Goal: Navigation & Orientation: Find specific page/section

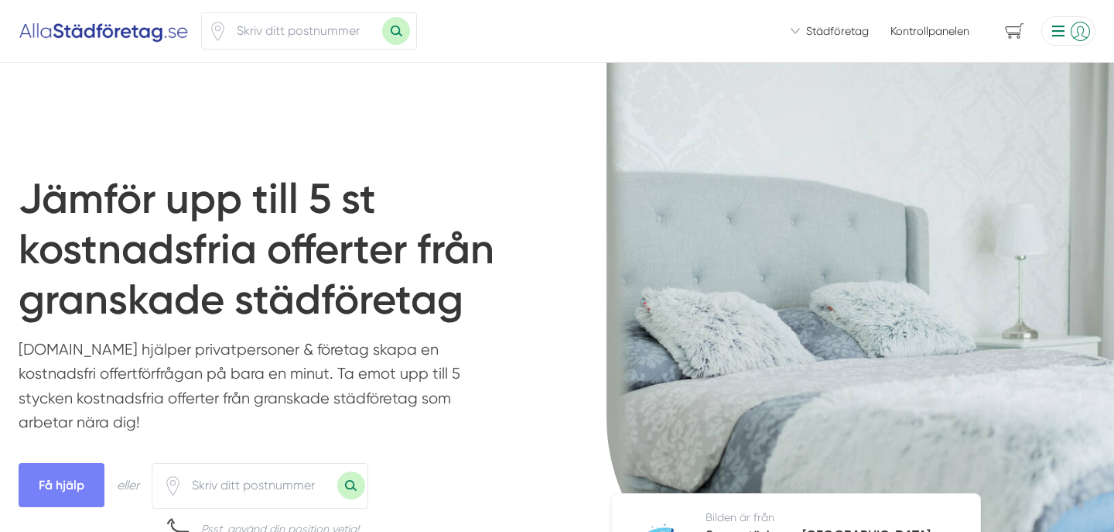
click at [1074, 29] on li at bounding box center [1066, 30] width 60 height 29
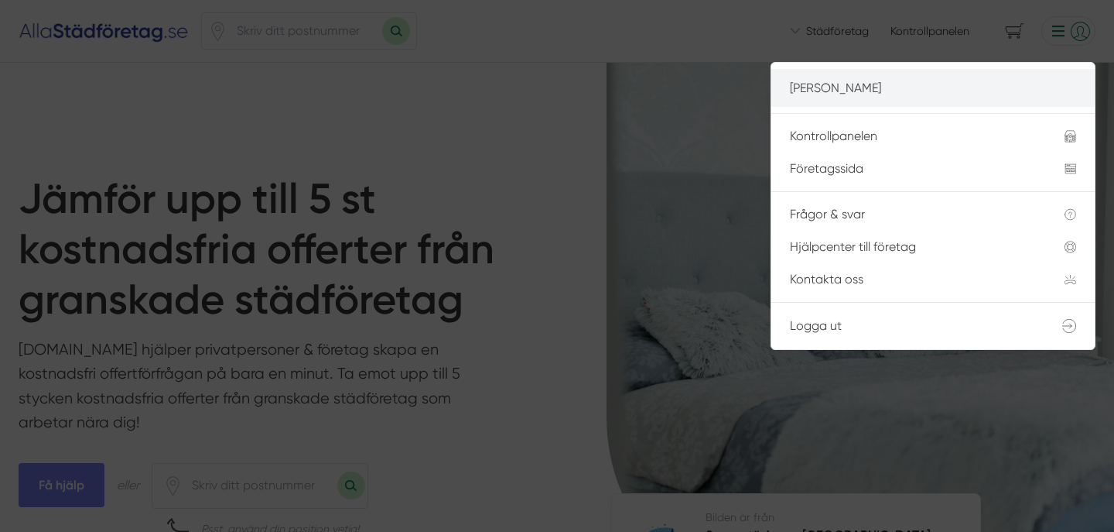
click at [872, 93] on p "[PERSON_NAME]" at bounding box center [933, 87] width 286 height 19
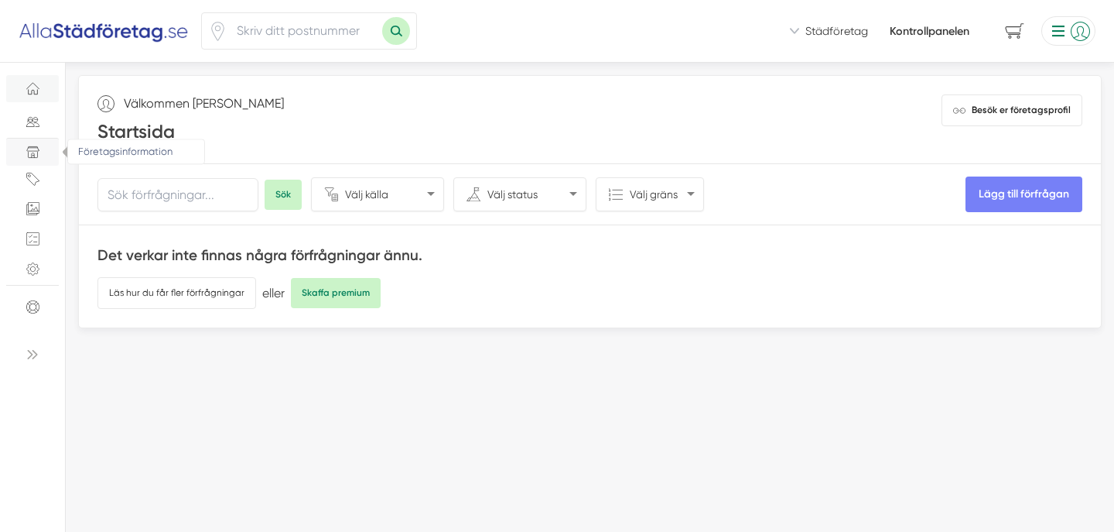
click at [33, 157] on icon "Företagsinformation" at bounding box center [32, 152] width 13 height 13
